Goal: Task Accomplishment & Management: Complete application form

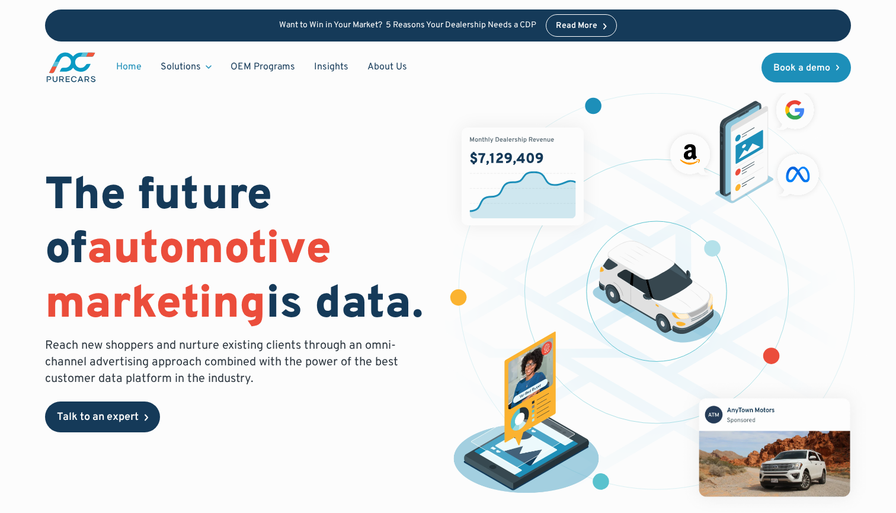
click at [127, 418] on div "Talk to an expert" at bounding box center [98, 417] width 82 height 11
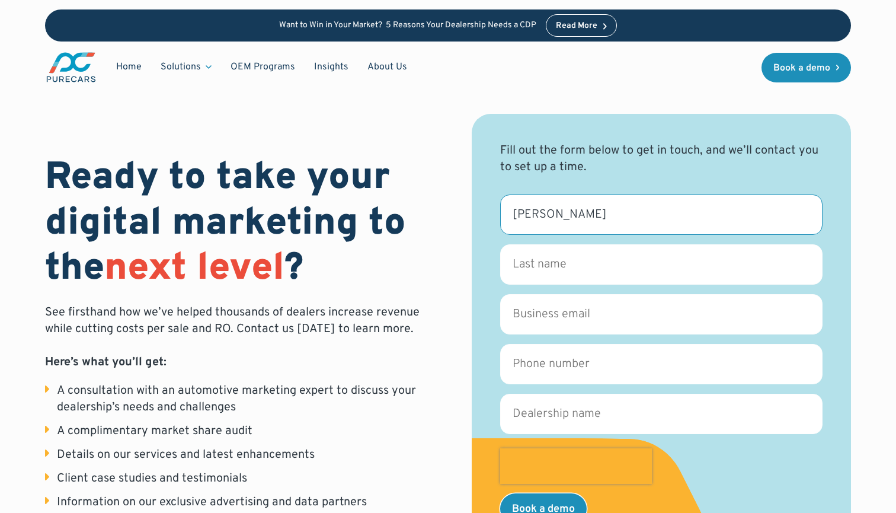
type input "[PERSON_NAME]"
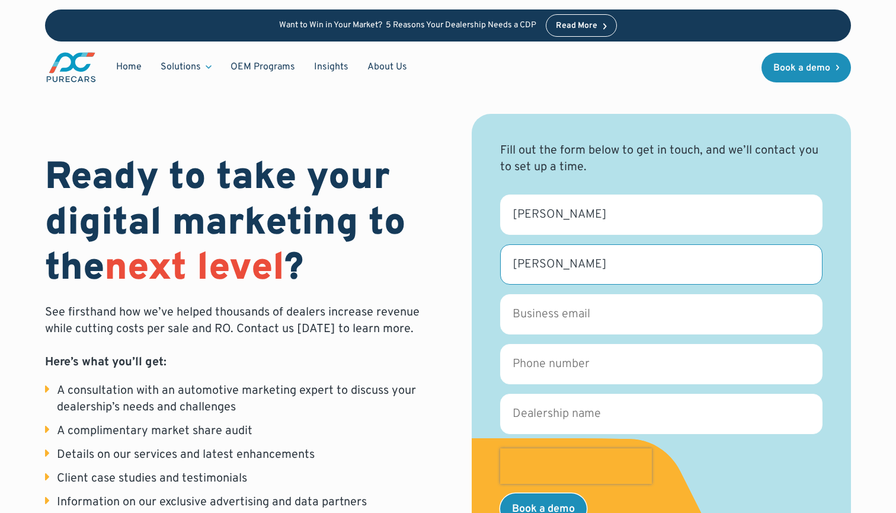
type input "[PERSON_NAME]"
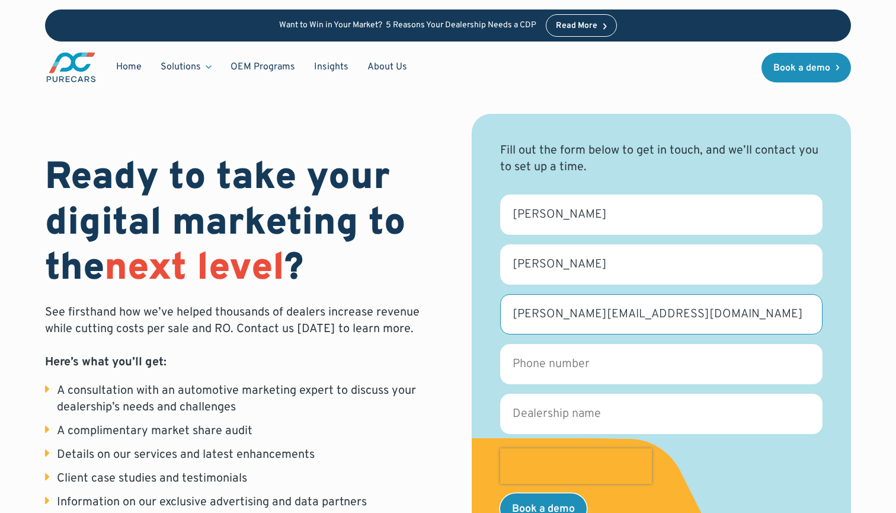
type input "[PERSON_NAME][EMAIL_ADDRESS][DOMAIN_NAME]"
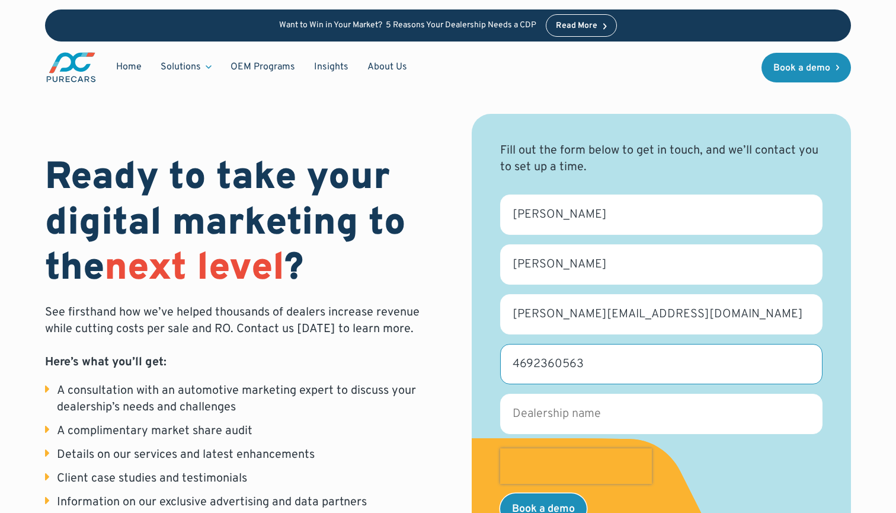
type input "4692360563"
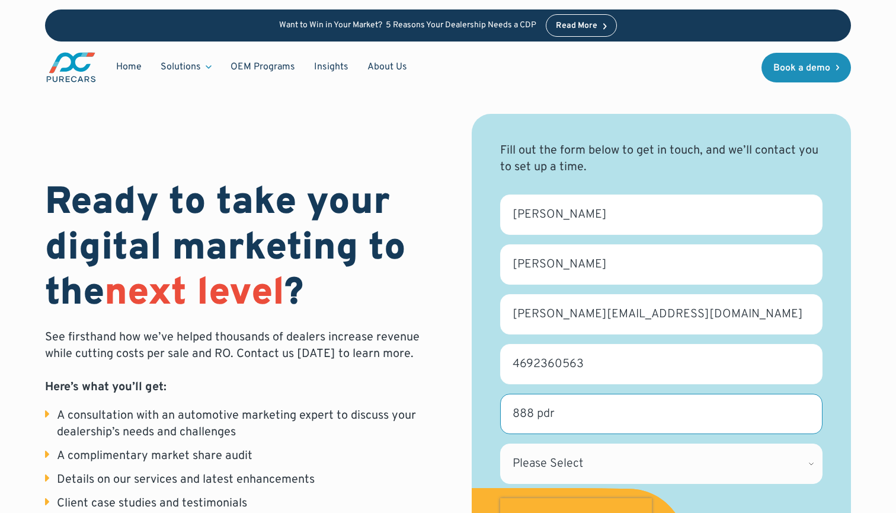
type input "888 pdr"
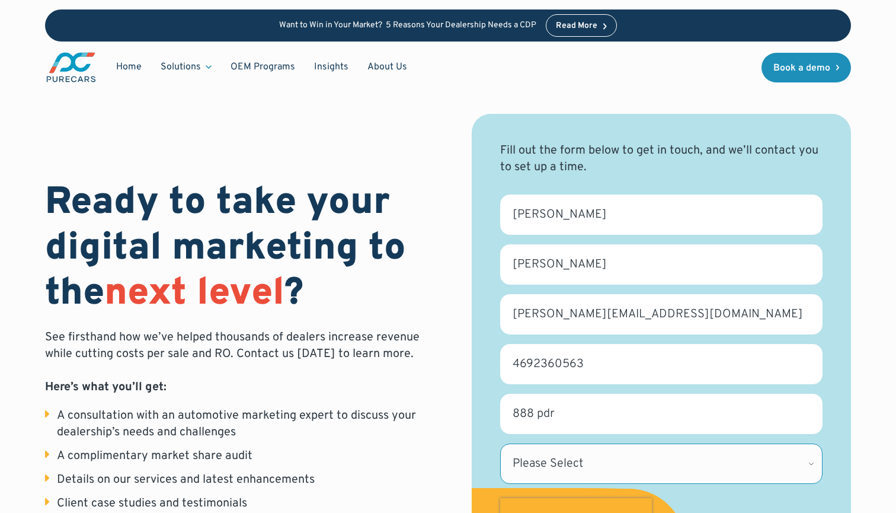
select select "[GEOGRAPHIC_DATA]"
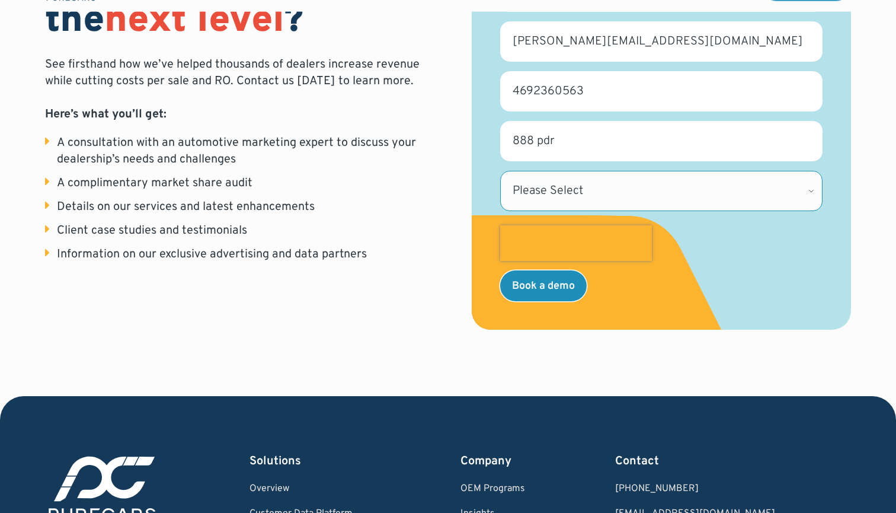
scroll to position [289, 0]
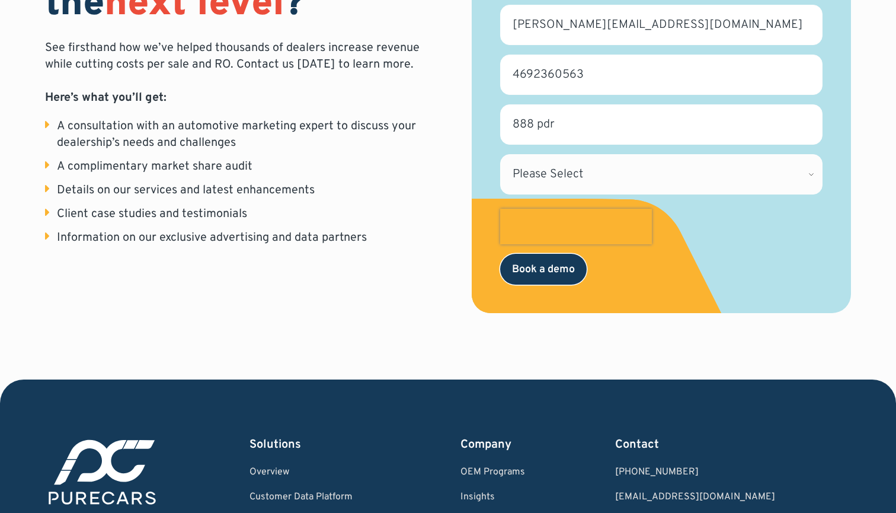
click at [533, 270] on input "Book a demo" at bounding box center [543, 269] width 87 height 31
